Goal: Complete application form: Complete application form

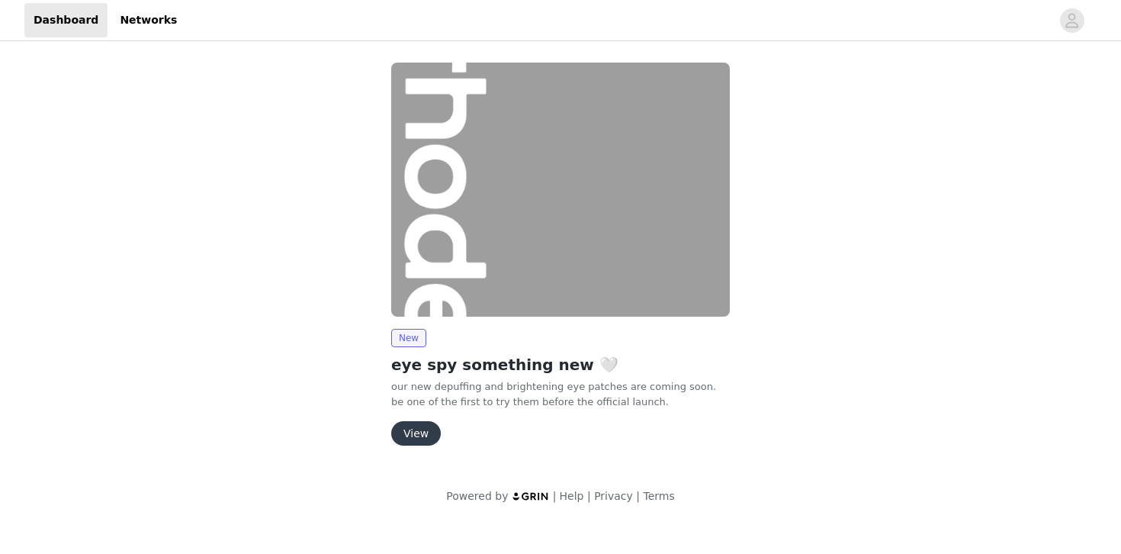
click at [422, 430] on button "View" at bounding box center [416, 433] width 50 height 24
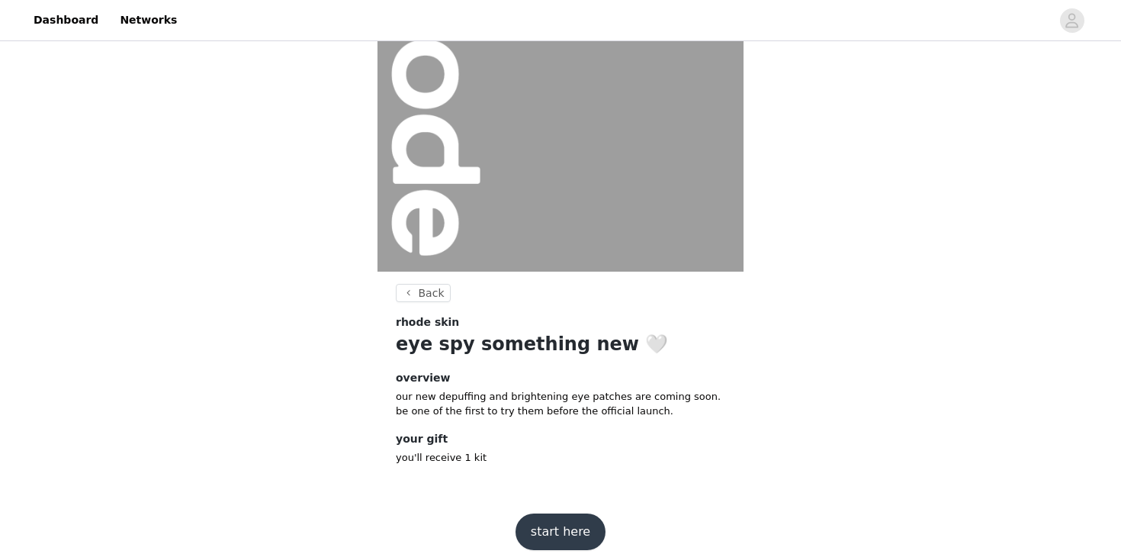
scroll to position [154, 0]
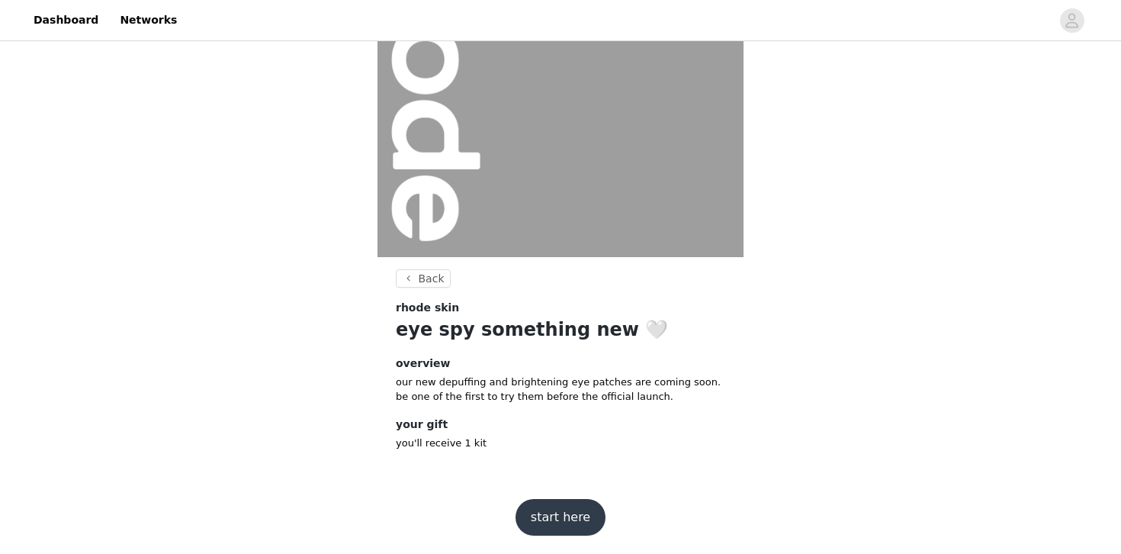
click at [568, 512] on button "start here" at bounding box center [560, 517] width 90 height 37
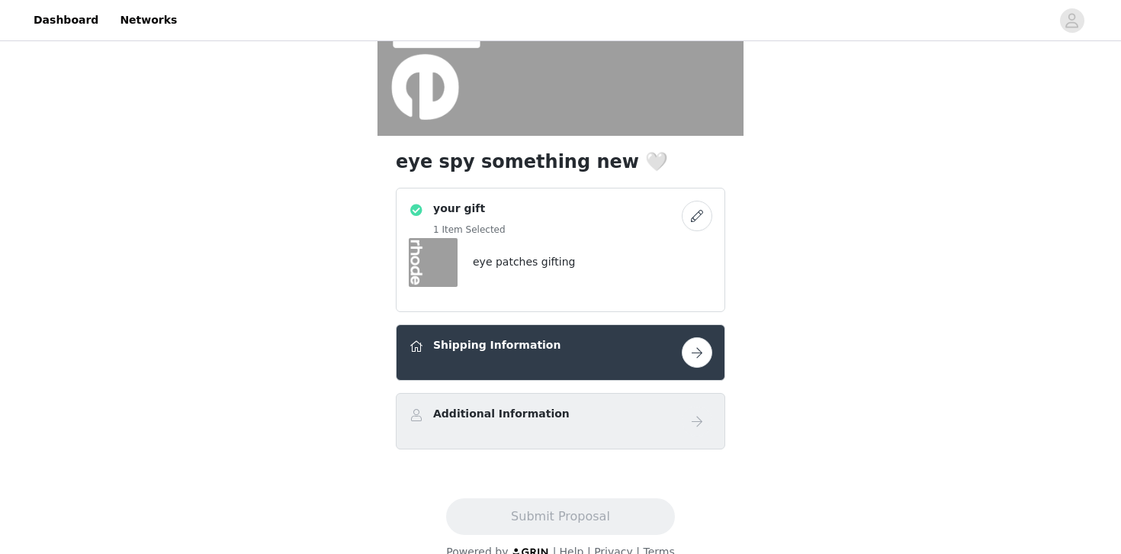
scroll to position [300, 0]
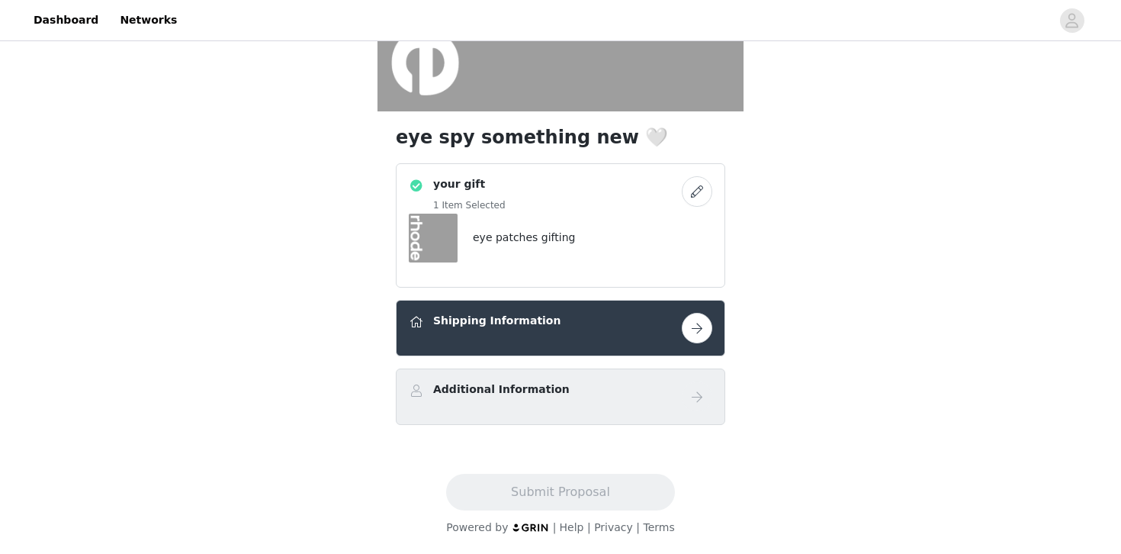
click at [706, 323] on button "button" at bounding box center [697, 328] width 30 height 30
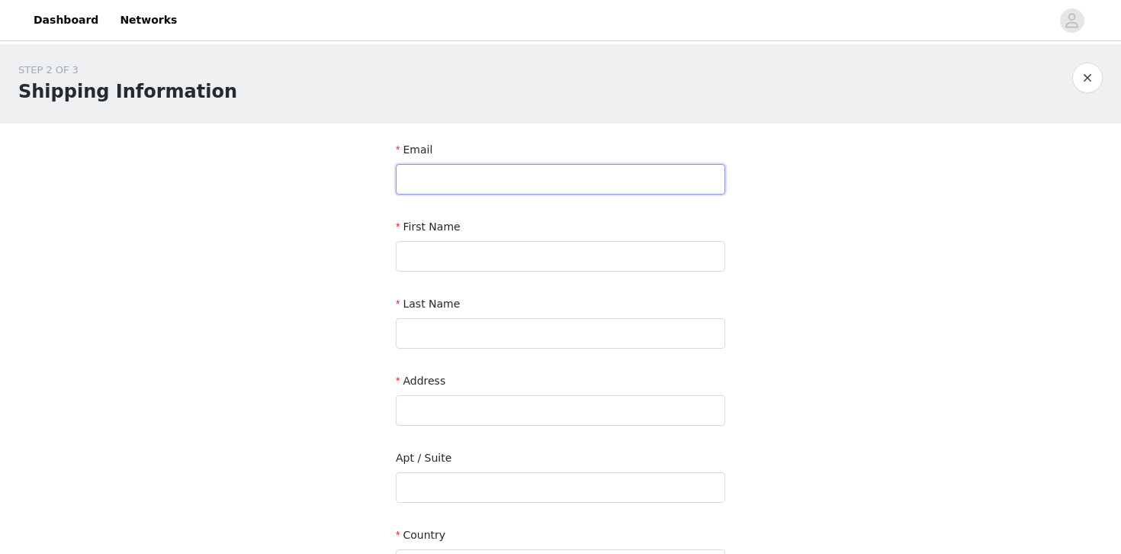
click at [585, 186] on input "text" at bounding box center [560, 179] width 329 height 30
type input "[EMAIL_ADDRESS][DOMAIN_NAME]"
type input "[PERSON_NAME]"
type input "Centomo"
type input "[STREET_ADDRESS]"
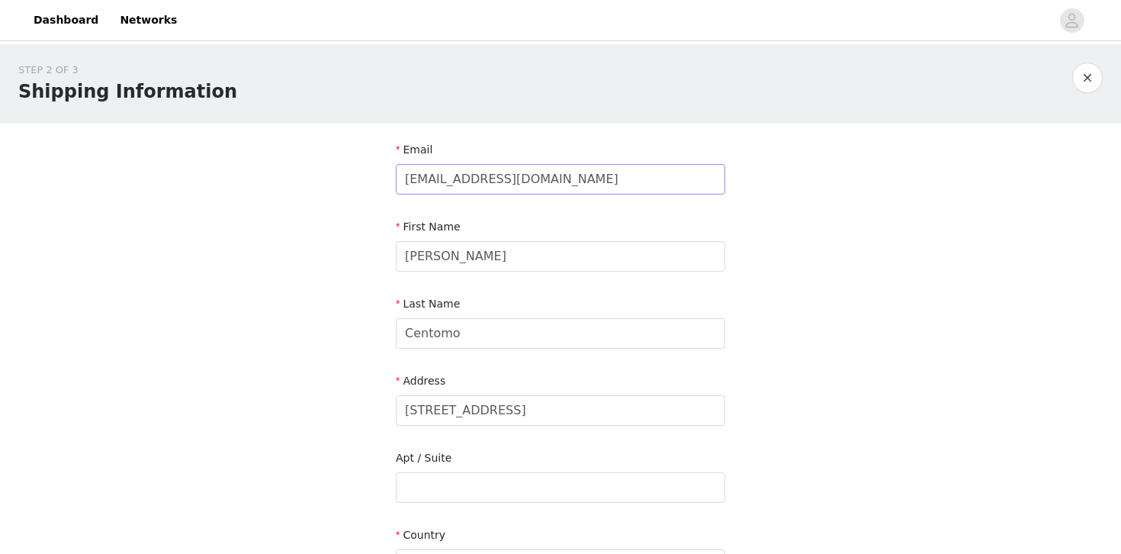
type input "[PERSON_NAME]"
type input "J0P 1H0"
type input "5145755885"
click at [316, 314] on div "STEP 2 OF 3 Shipping Information Email [EMAIL_ADDRESS][DOMAIN_NAME] First Name …" at bounding box center [560, 448] width 1121 height 809
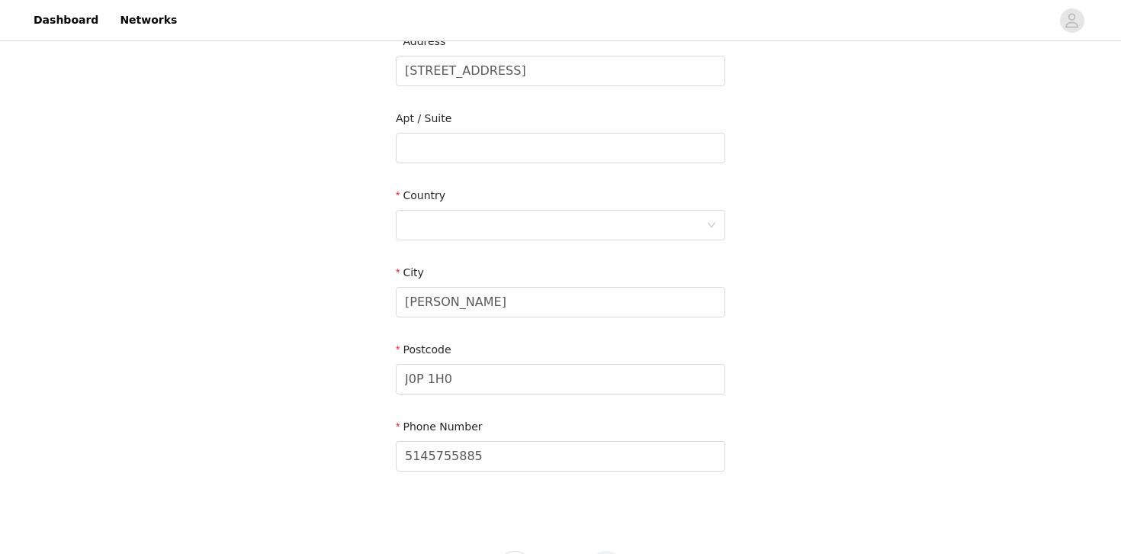
scroll to position [356, 0]
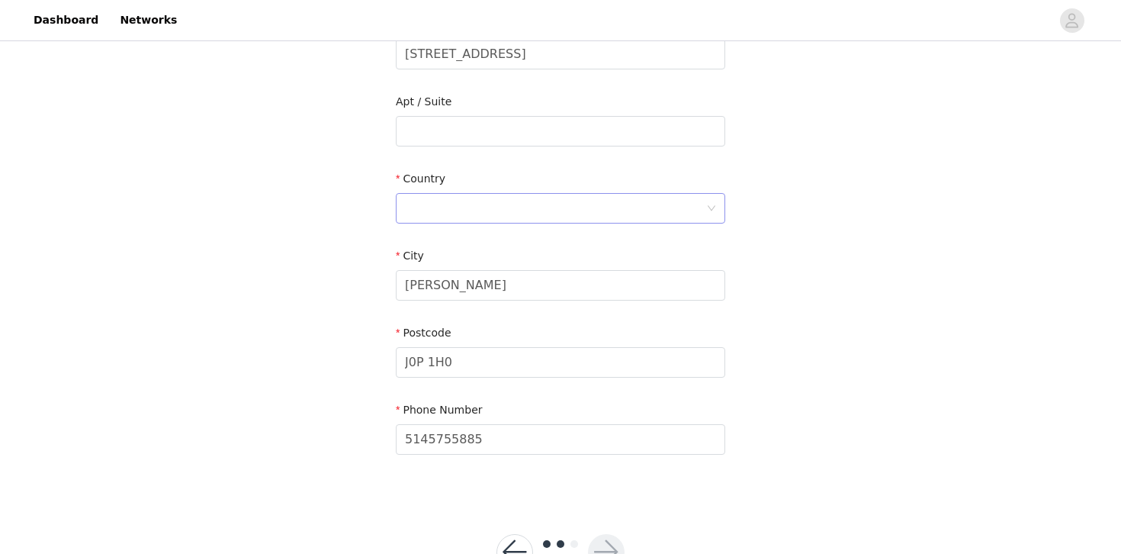
click at [480, 210] on div at bounding box center [555, 208] width 301 height 29
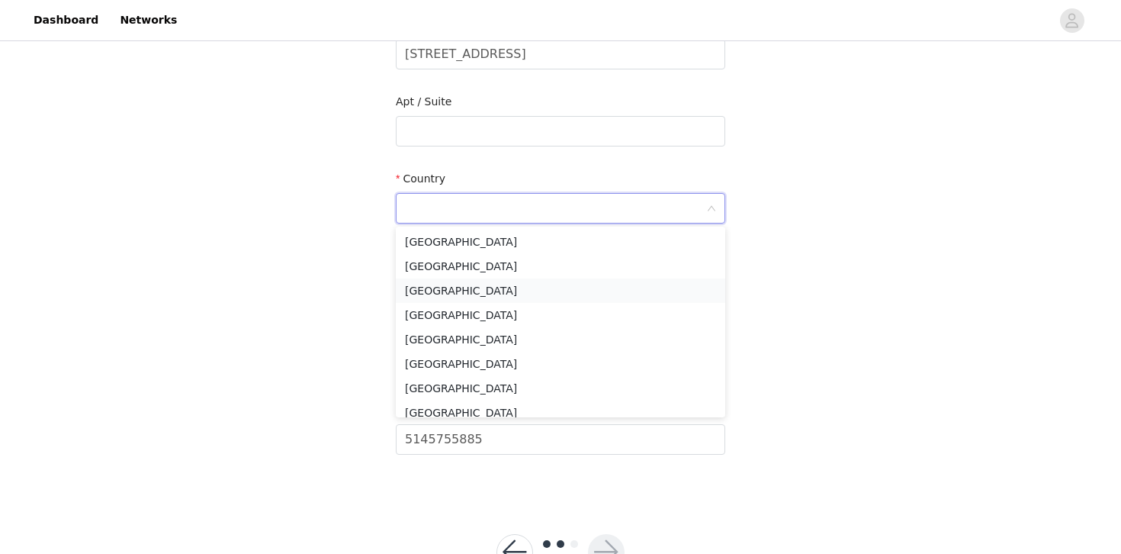
click at [448, 278] on li "[GEOGRAPHIC_DATA]" at bounding box center [560, 290] width 329 height 24
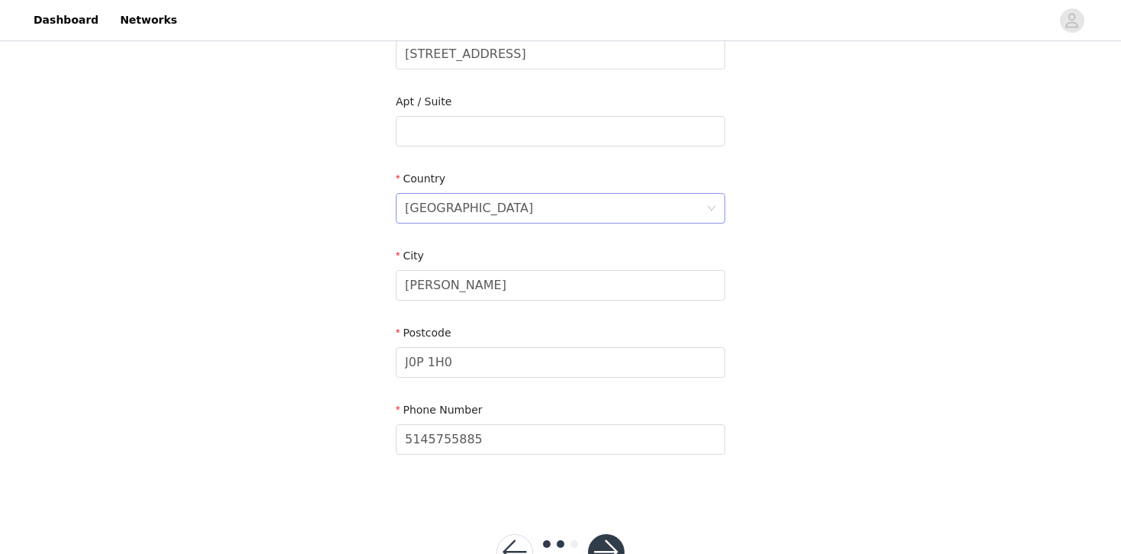
click at [453, 214] on div "[GEOGRAPHIC_DATA]" at bounding box center [469, 208] width 128 height 29
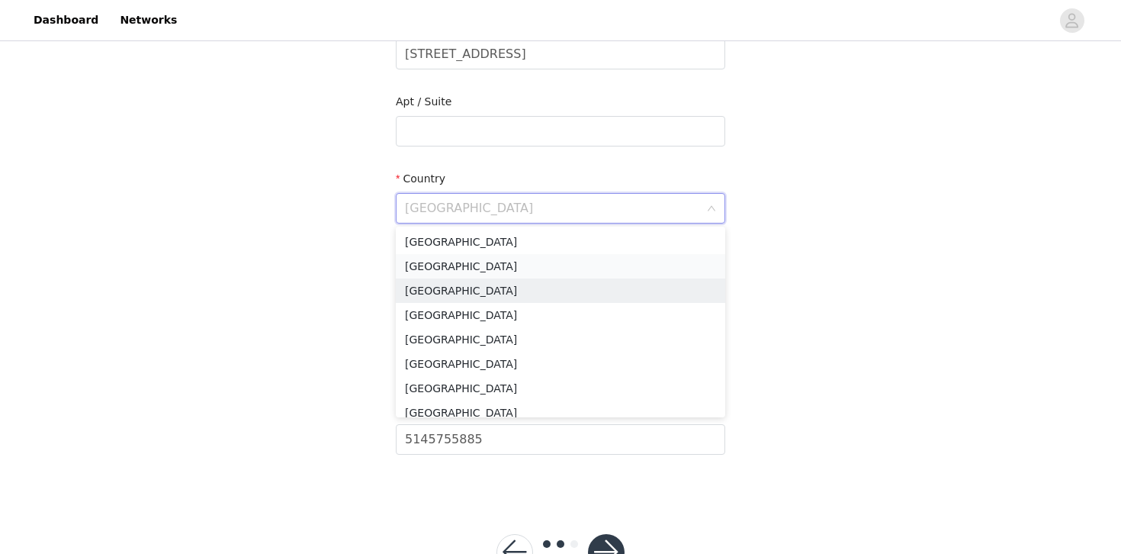
click at [432, 263] on li "[GEOGRAPHIC_DATA]" at bounding box center [560, 266] width 329 height 24
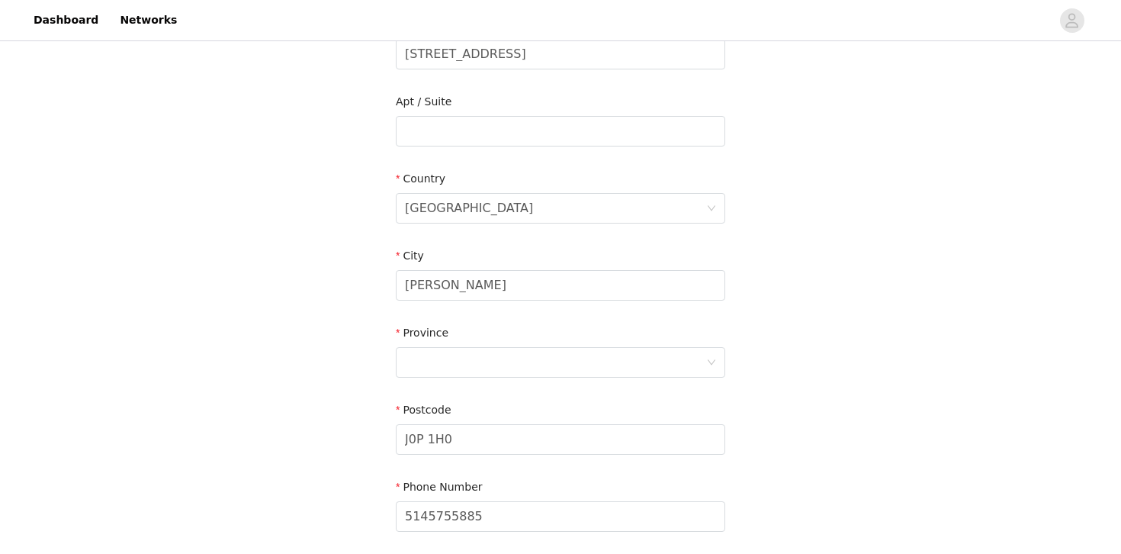
click at [319, 275] on div "STEP 2 OF 3 Shipping Information Email [EMAIL_ADDRESS][DOMAIN_NAME] First Name …" at bounding box center [560, 131] width 1121 height 886
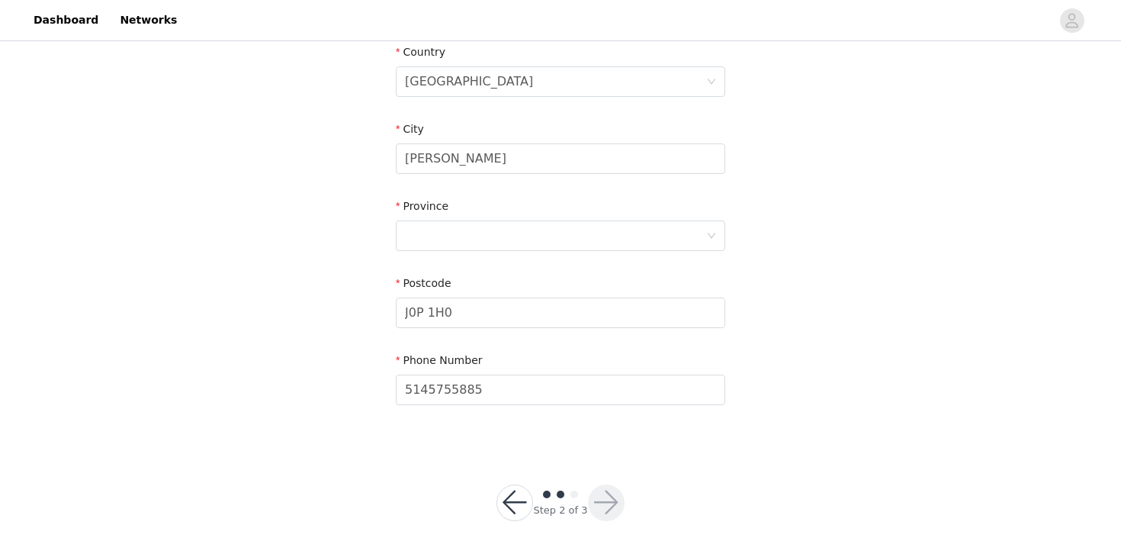
scroll to position [486, 0]
click at [469, 224] on div at bounding box center [555, 232] width 301 height 29
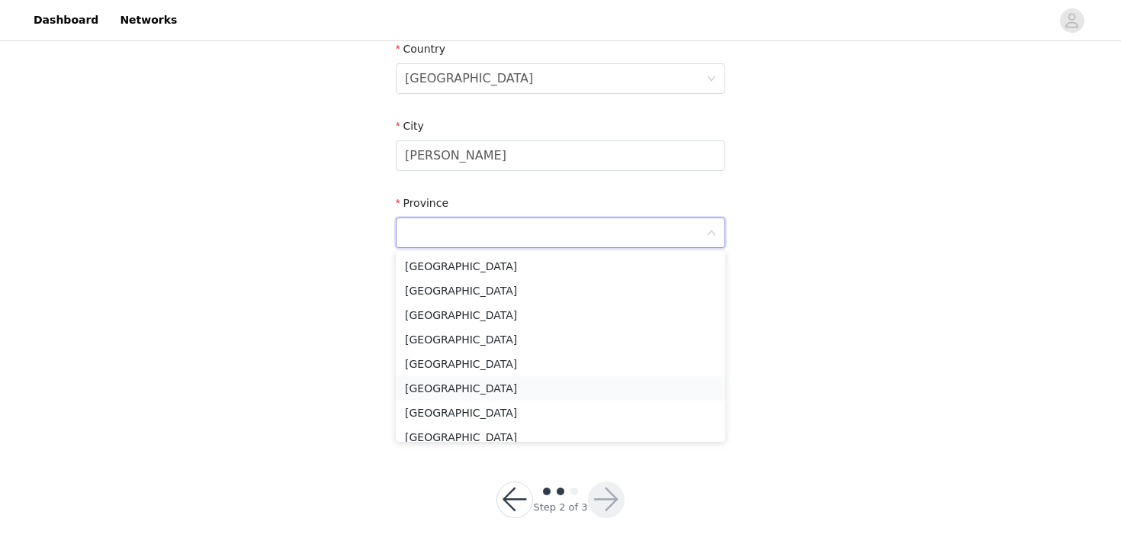
scroll to position [133, 0]
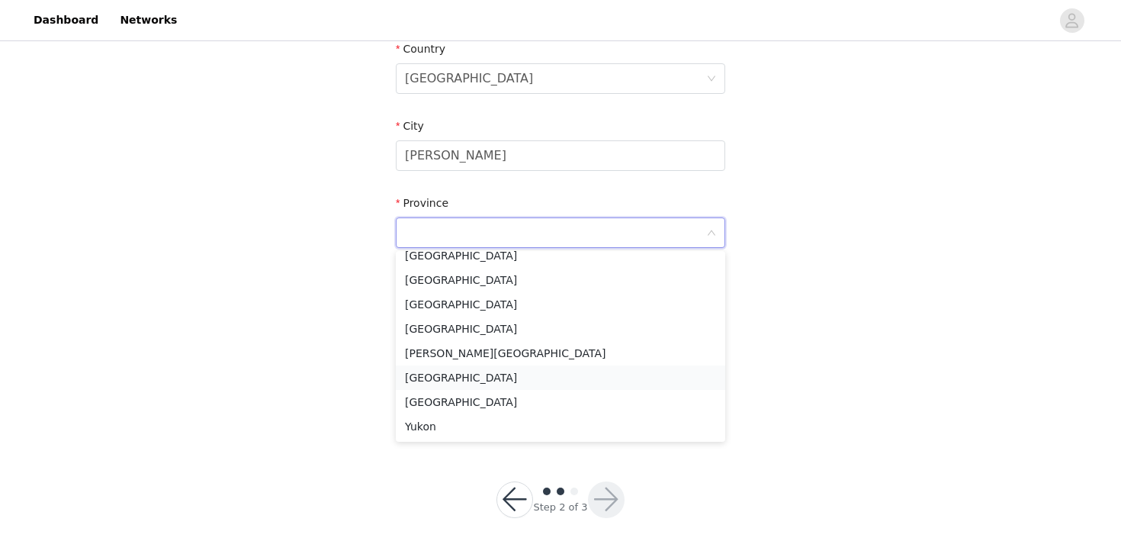
click at [451, 381] on li "[GEOGRAPHIC_DATA]" at bounding box center [560, 377] width 329 height 24
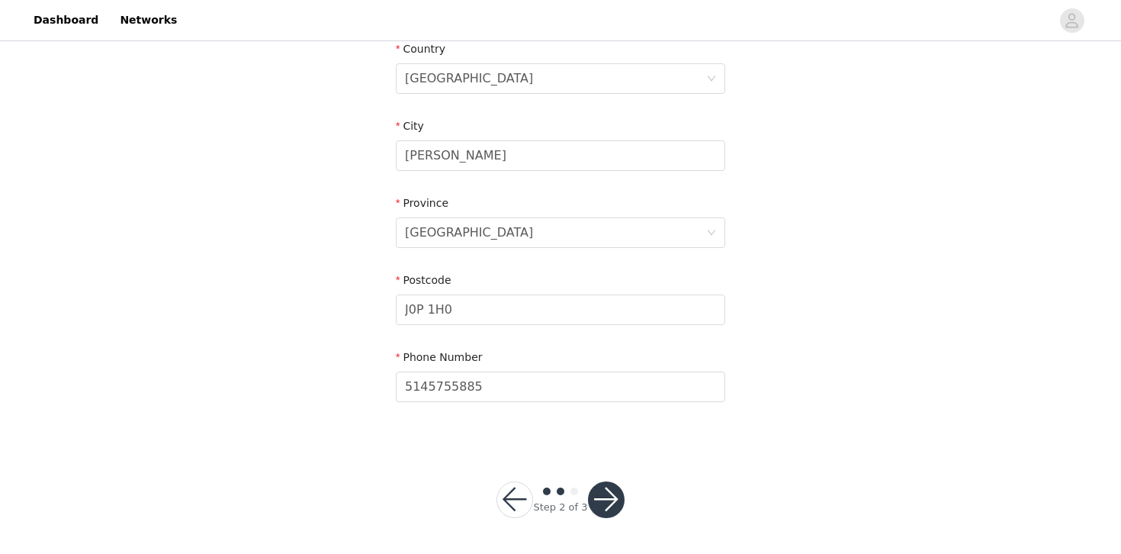
click at [298, 358] on div "STEP 2 OF 3 Shipping Information Email [EMAIL_ADDRESS][DOMAIN_NAME] First Name …" at bounding box center [560, 2] width 1121 height 886
click at [598, 494] on button "button" at bounding box center [606, 499] width 37 height 37
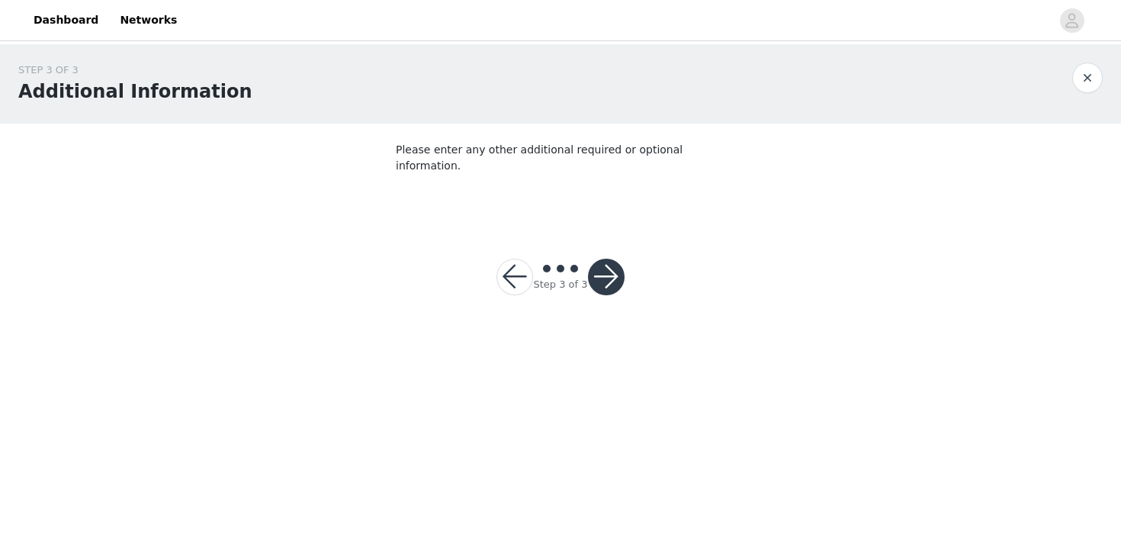
click at [576, 86] on div "STEP 3 OF 3 Additional Information" at bounding box center [545, 84] width 1054 height 43
click at [599, 258] on button "button" at bounding box center [606, 276] width 37 height 37
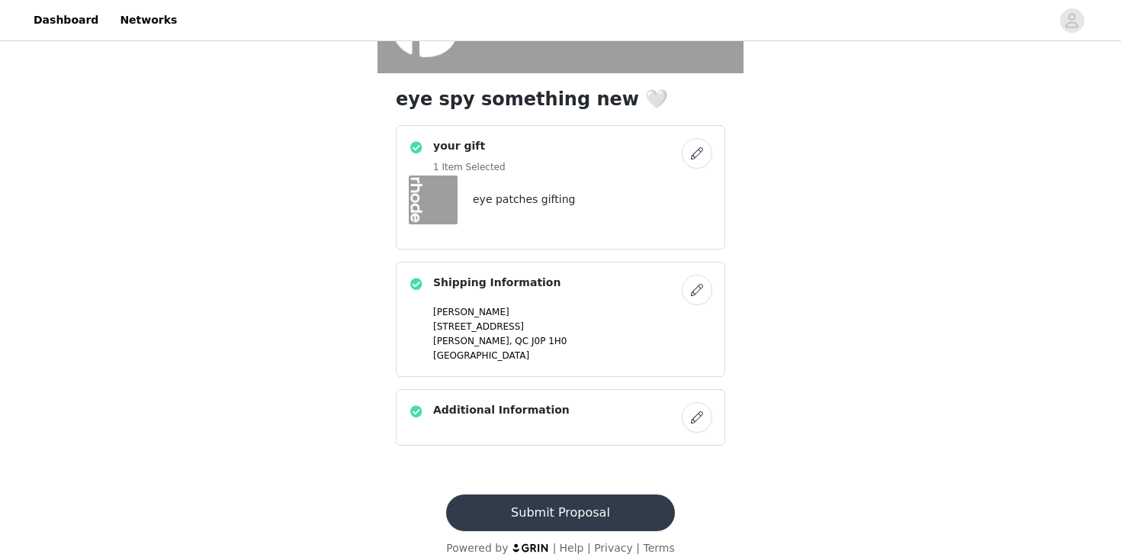
scroll to position [358, 0]
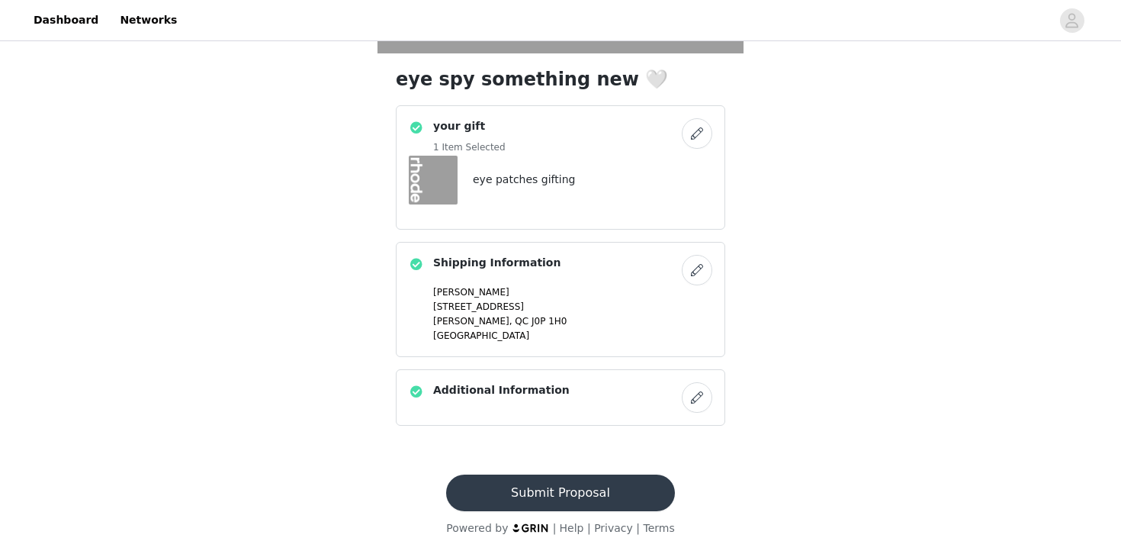
click at [575, 493] on button "Submit Proposal" at bounding box center [560, 492] width 228 height 37
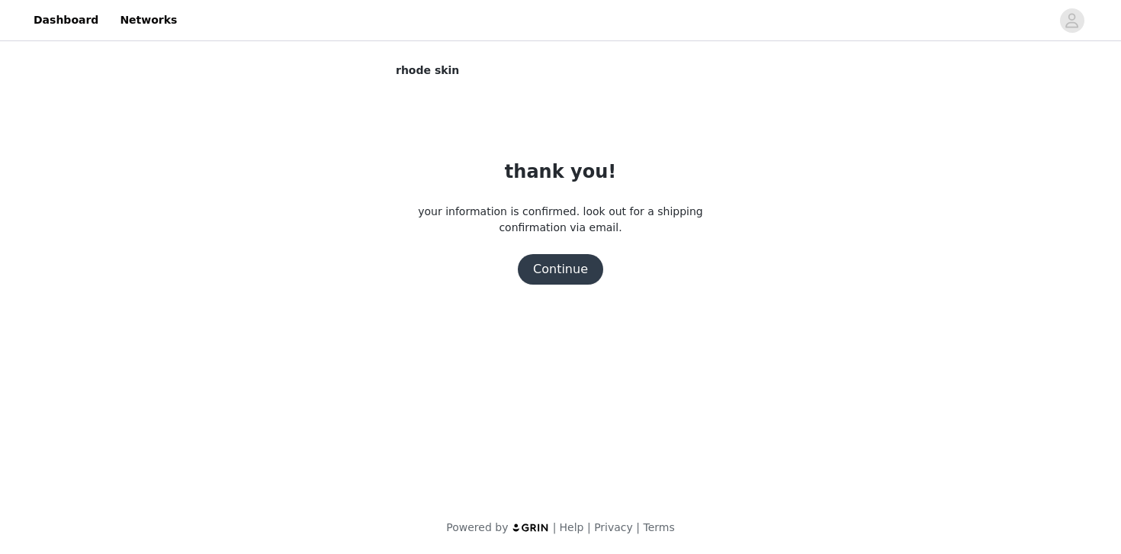
click at [563, 262] on button "Continue" at bounding box center [560, 269] width 85 height 30
